Goal: Task Accomplishment & Management: Manage account settings

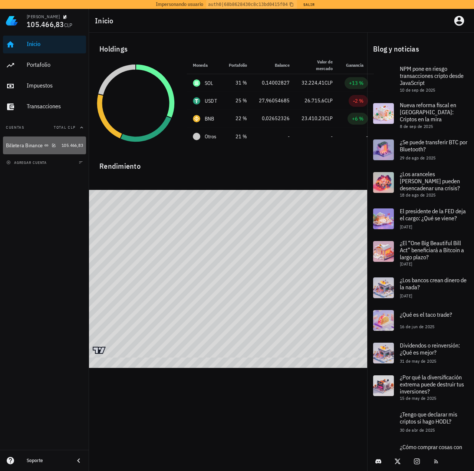
click at [33, 147] on div "Billetera Binance" at bounding box center [24, 145] width 37 height 6
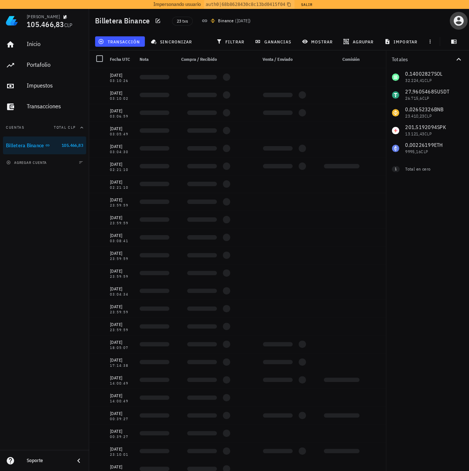
click at [463, 22] on icon "button" at bounding box center [458, 21] width 12 height 12
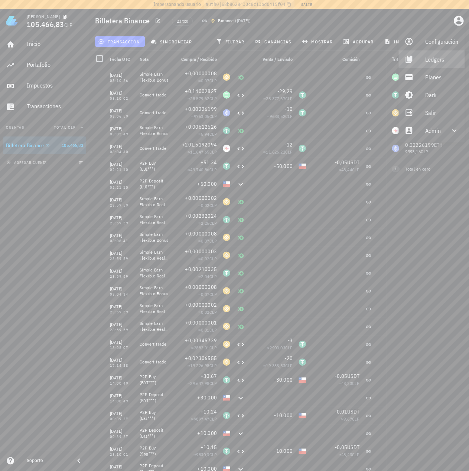
click at [432, 55] on div "Ledgers" at bounding box center [441, 59] width 33 height 15
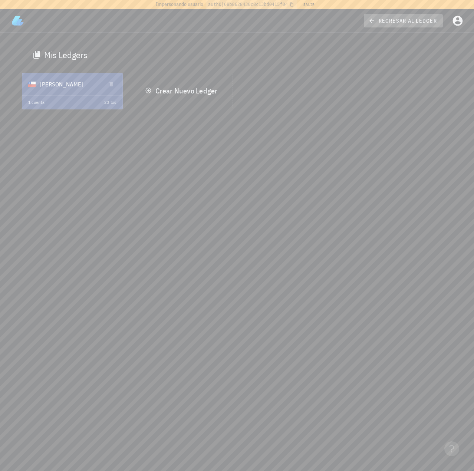
click at [404, 22] on span "regresar al ledger" at bounding box center [403, 20] width 67 height 7
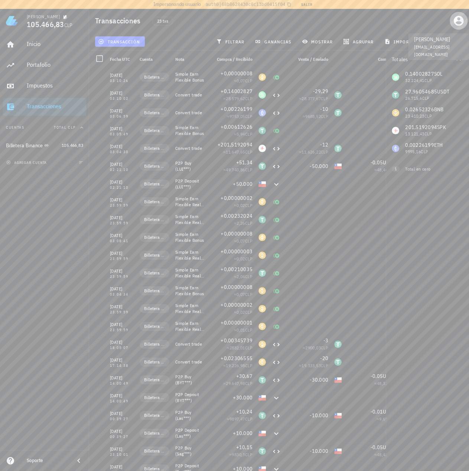
click at [456, 19] on icon "button" at bounding box center [458, 21] width 10 height 10
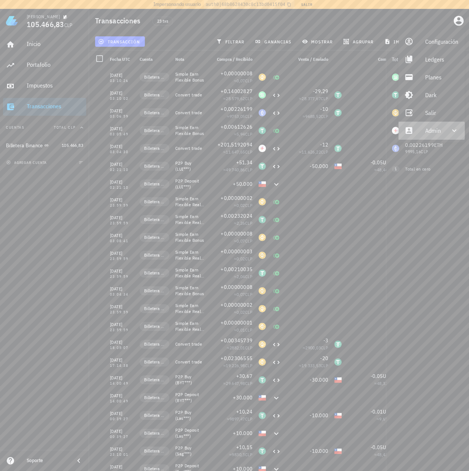
click at [426, 132] on div "Admin" at bounding box center [433, 130] width 16 height 15
click at [428, 150] on div "Impersonar" at bounding box center [442, 148] width 34 height 15
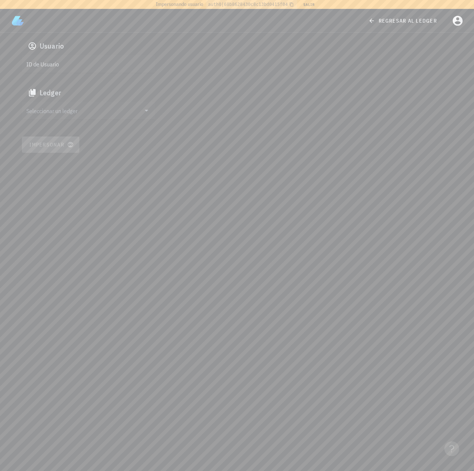
click at [55, 68] on input "ID de Usuario" at bounding box center [87, 64] width 123 height 12
click at [65, 71] on div "ID de Usuario" at bounding box center [89, 64] width 134 height 18
paste input "google-oauth2|111720005653177259000"
type input "google-oauth2|111720005653177259000"
click at [61, 111] on input "Seleccionar un ledger" at bounding box center [83, 111] width 114 height 12
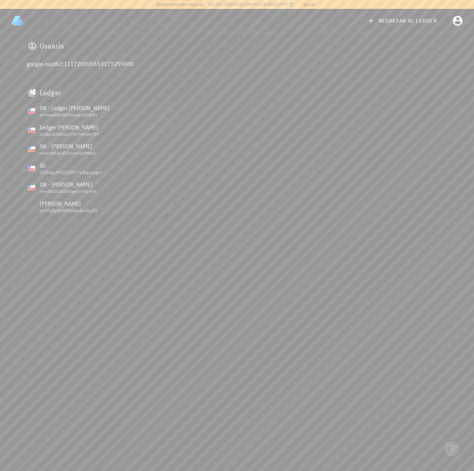
scroll to position [468, 0]
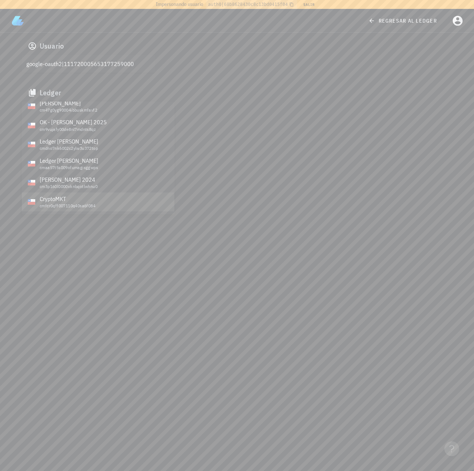
click at [55, 202] on div "CryptoMKT" at bounding box center [104, 199] width 129 height 7
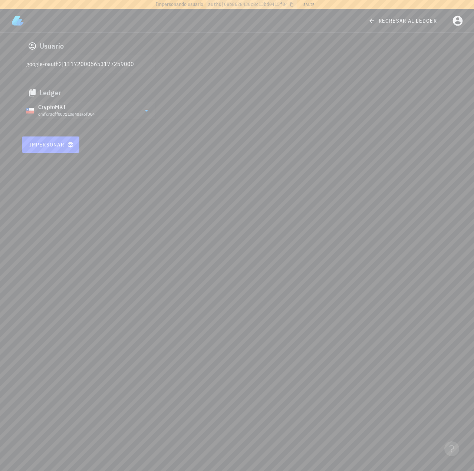
click at [53, 135] on div "Usuario google-oauth2|111720005653177259000 Ledger CryptoMKT cmfcr0qff007110q40…" at bounding box center [237, 95] width 440 height 125
click at [51, 147] on span "Impersonar" at bounding box center [50, 144] width 43 height 7
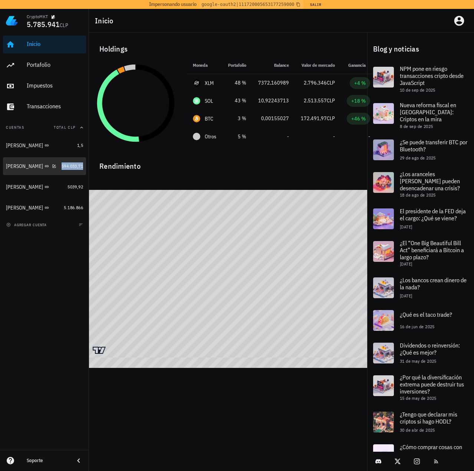
click at [65, 168] on span "594.033,71" at bounding box center [73, 166] width 22 height 6
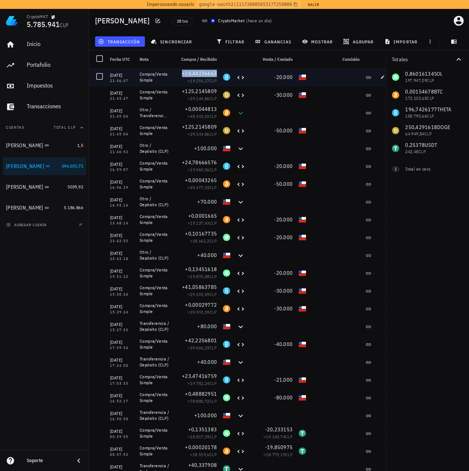
click at [195, 74] on span "+24,44236663" at bounding box center [199, 73] width 35 height 7
click at [199, 75] on span "+24,44236663" at bounding box center [199, 73] width 35 height 7
click at [384, 77] on icon "button" at bounding box center [382, 77] width 4 height 4
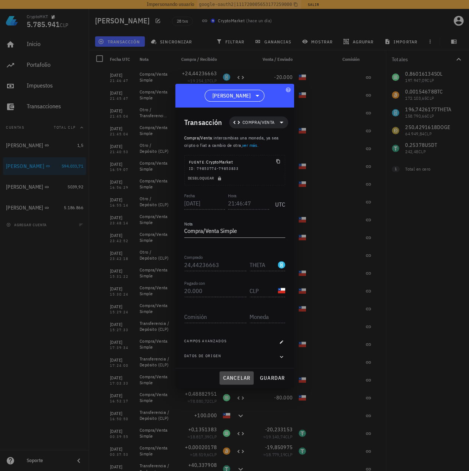
click at [238, 376] on span "cancelar" at bounding box center [236, 378] width 28 height 7
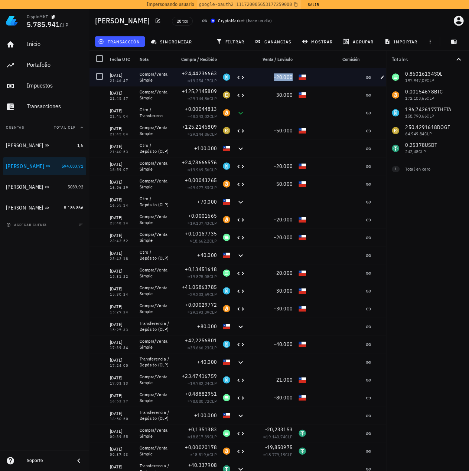
click at [284, 78] on span "-20.000" at bounding box center [283, 77] width 19 height 7
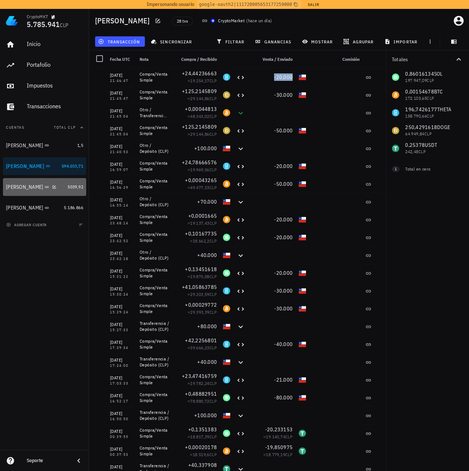
drag, startPoint x: 45, startPoint y: 193, endPoint x: 76, endPoint y: 183, distance: 32.6
click at [45, 192] on div "Miguel B" at bounding box center [35, 187] width 59 height 16
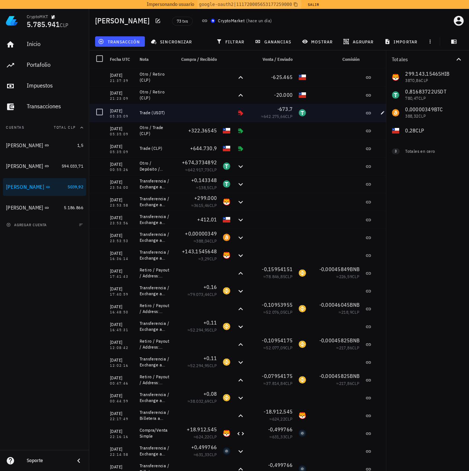
click at [120, 110] on div "14/08/2025" at bounding box center [122, 110] width 24 height 7
drag, startPoint x: 134, startPoint y: 112, endPoint x: 111, endPoint y: 112, distance: 23.0
click at [111, 112] on div "14/08/2025" at bounding box center [122, 110] width 24 height 7
copy div "14/08/2025"
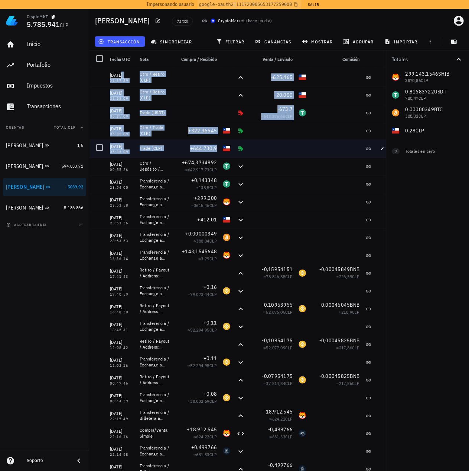
drag, startPoint x: 109, startPoint y: 75, endPoint x: 262, endPoint y: 156, distance: 172.6
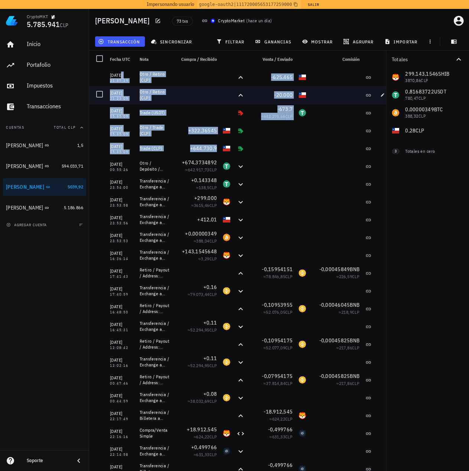
click at [187, 84] on div at bounding box center [195, 77] width 47 height 18
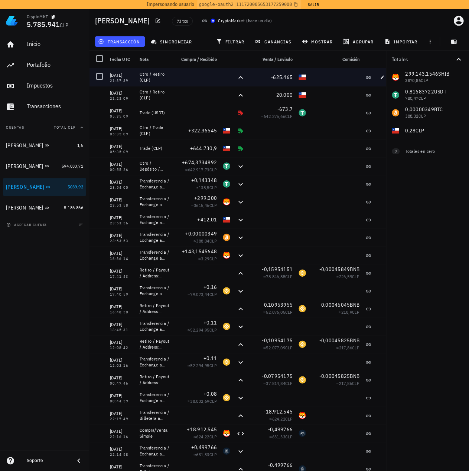
click at [122, 73] on div "14/08/2025" at bounding box center [122, 75] width 24 height 7
drag, startPoint x: 109, startPoint y: 72, endPoint x: 133, endPoint y: 75, distance: 23.6
click at [133, 75] on div "14/08/2025 21:37:39" at bounding box center [122, 77] width 30 height 18
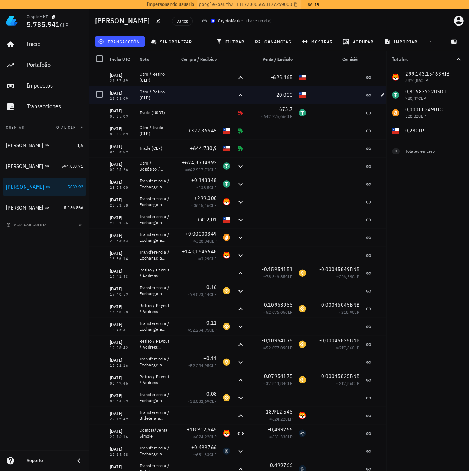
copy div "14/08/2025"
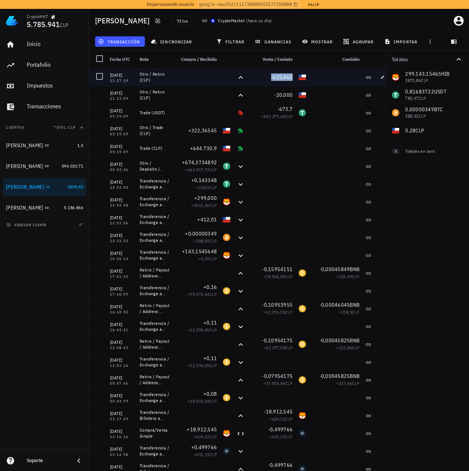
click at [278, 77] on span "-625.465" at bounding box center [282, 77] width 22 height 7
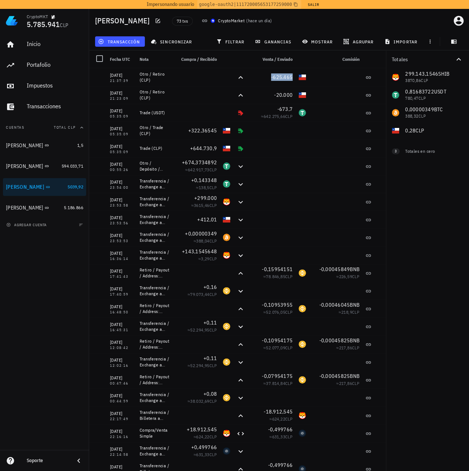
copy span "-625.465"
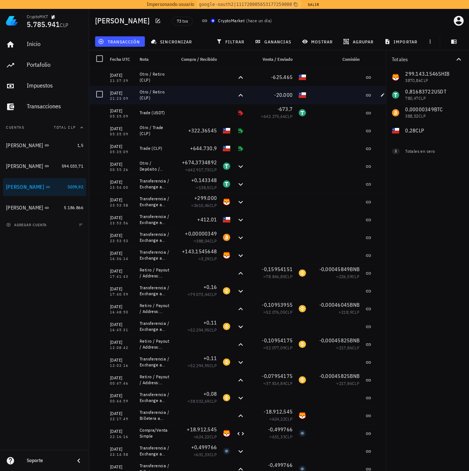
click at [124, 91] on div "14/08/2025" at bounding box center [122, 92] width 24 height 7
drag, startPoint x: 124, startPoint y: 91, endPoint x: 45, endPoint y: 127, distance: 86.2
click at [124, 92] on div "14/08/2025" at bounding box center [122, 92] width 24 height 7
click at [283, 92] on span "-20.000" at bounding box center [283, 95] width 19 height 7
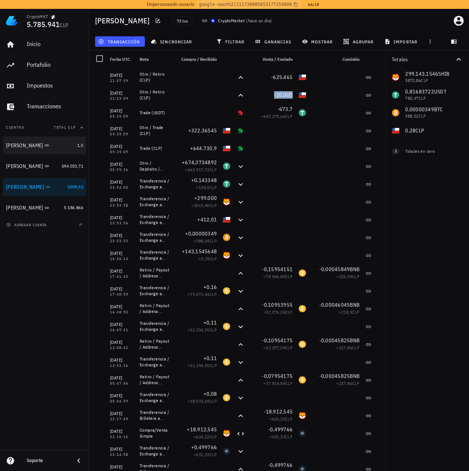
copy span "-20.000"
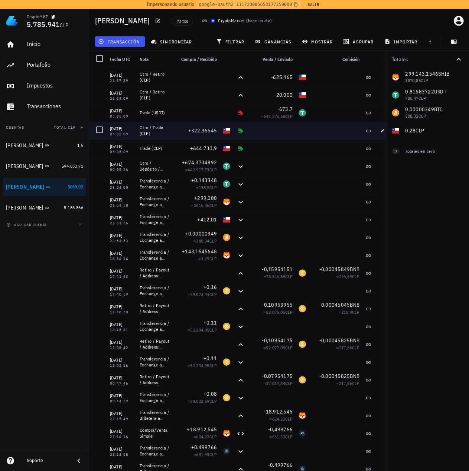
click at [117, 129] on div "14/08/2025" at bounding box center [122, 128] width 24 height 7
drag, startPoint x: 111, startPoint y: 129, endPoint x: 134, endPoint y: 128, distance: 23.1
click at [134, 128] on div "14/08/2025" at bounding box center [122, 128] width 24 height 7
copy div "14/08/2025"
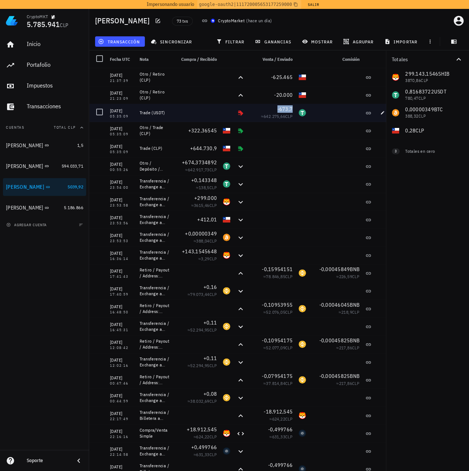
click at [281, 109] on span "-673,7" at bounding box center [285, 109] width 16 height 7
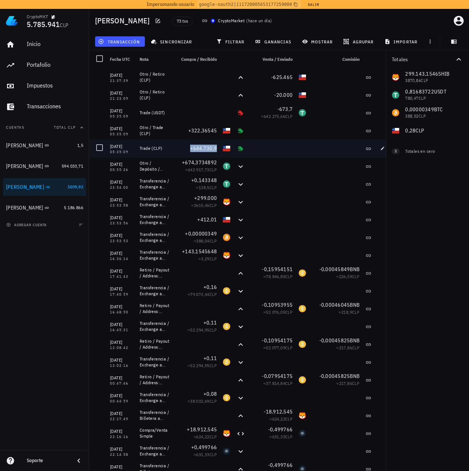
click at [204, 147] on span "+644.730,9" at bounding box center [203, 148] width 27 height 7
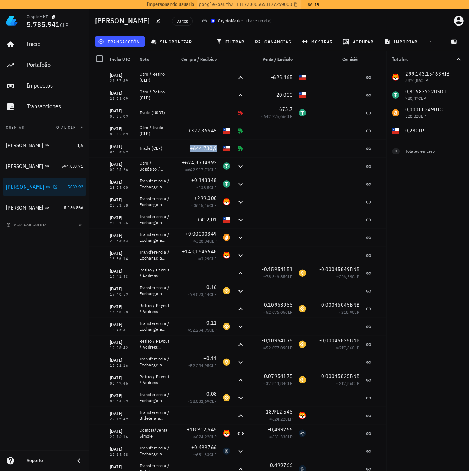
copy span "+644.730,9"
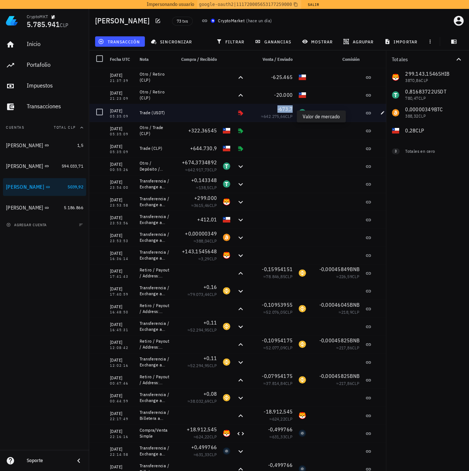
click at [281, 110] on span "-673,7" at bounding box center [285, 109] width 16 height 7
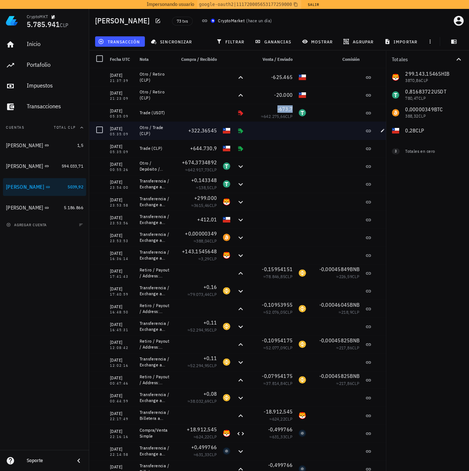
copy span "-673,7"
click at [193, 132] on span "+322,36545" at bounding box center [202, 130] width 29 height 7
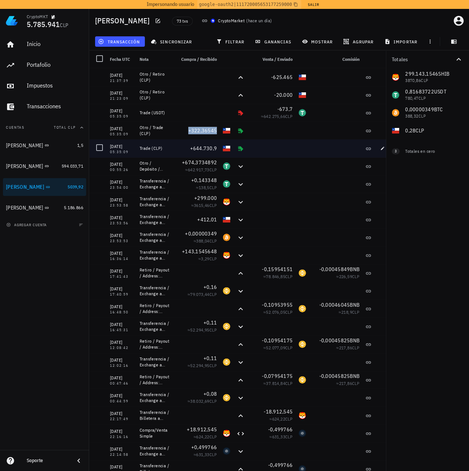
copy span "+322,36545"
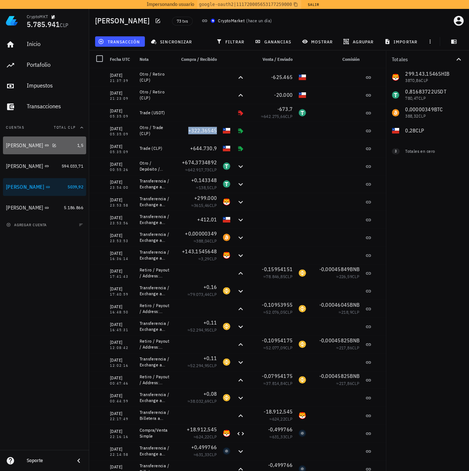
click at [13, 143] on div "Ignacio" at bounding box center [24, 145] width 37 height 6
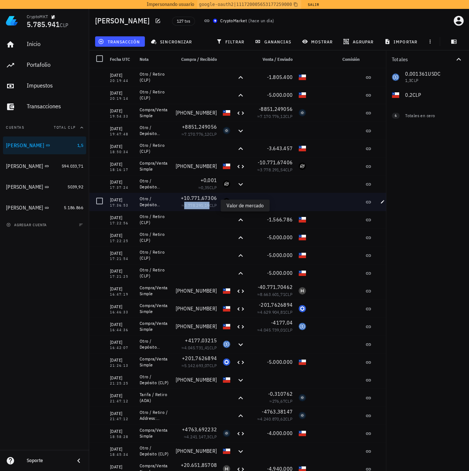
click at [184, 205] on span "3.778.291,19" at bounding box center [196, 206] width 25 height 6
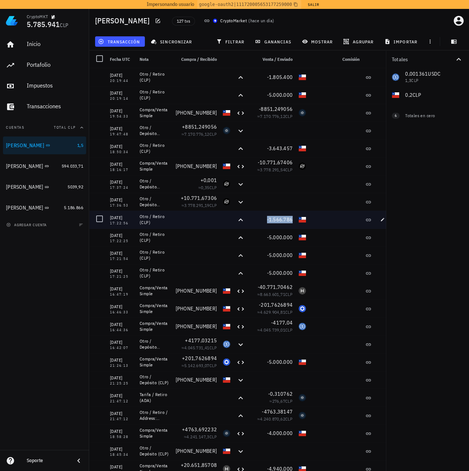
click at [279, 219] on span "-1.566.786" at bounding box center [280, 219] width 26 height 7
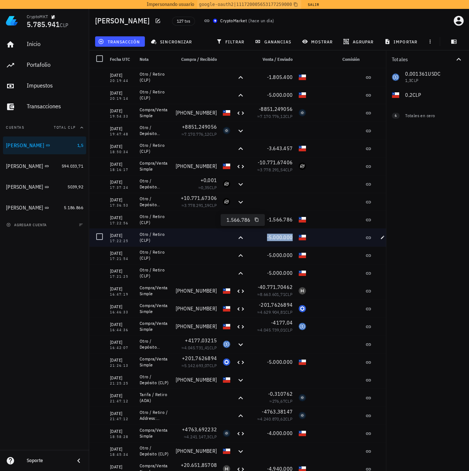
click at [282, 235] on span "-5.000.000" at bounding box center [280, 237] width 26 height 7
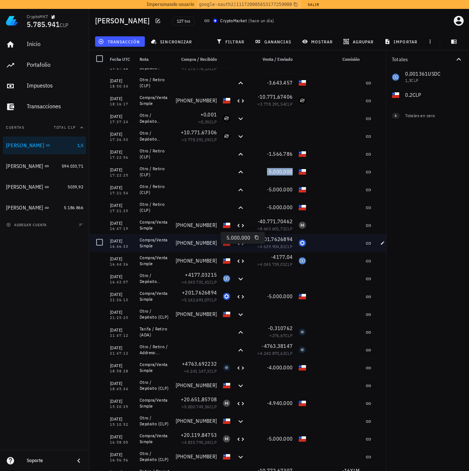
scroll to position [74, 0]
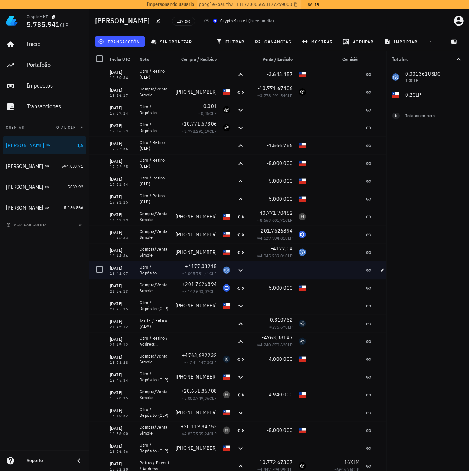
click at [279, 270] on div at bounding box center [271, 270] width 47 height 18
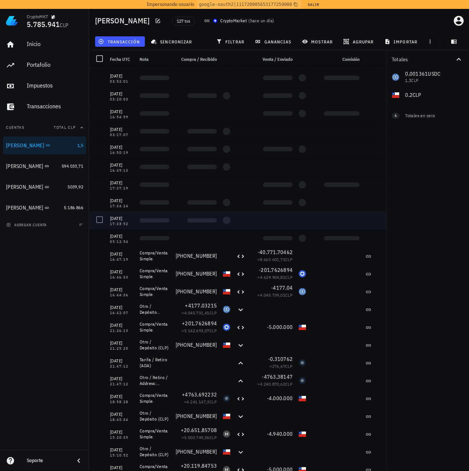
scroll to position [0, 0]
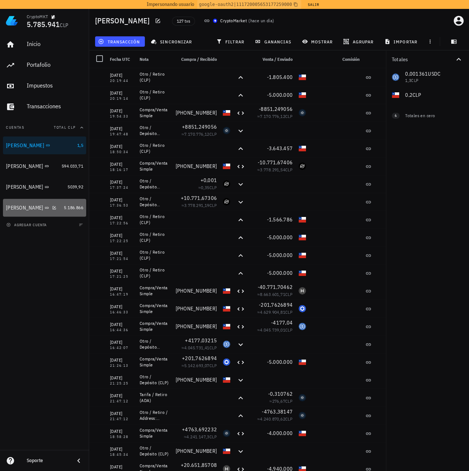
click at [56, 206] on div "Celso Oyarzun" at bounding box center [33, 207] width 55 height 7
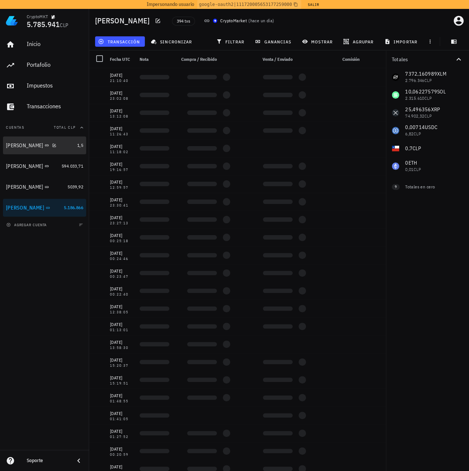
click at [50, 150] on div "Ignacio" at bounding box center [40, 146] width 68 height 16
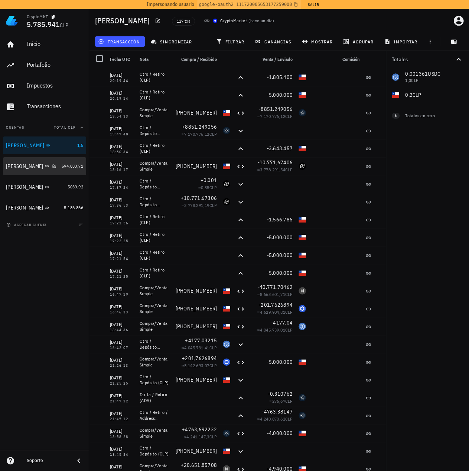
click at [55, 171] on div "Francisco Urrea" at bounding box center [32, 166] width 53 height 16
